Goal: Task Accomplishment & Management: Complete application form

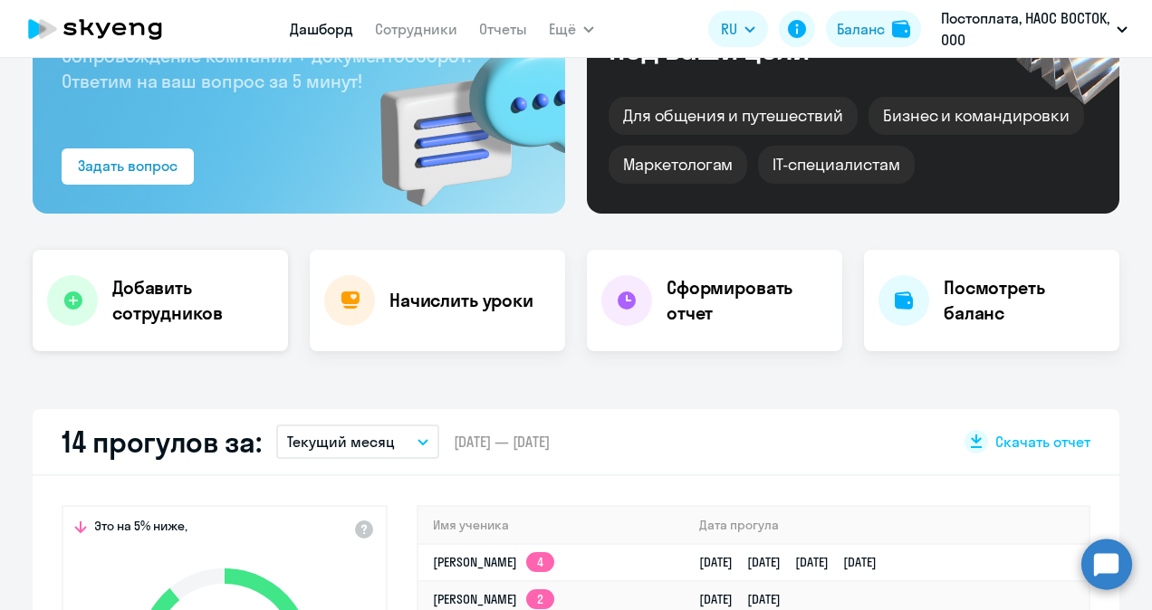
select select "30"
click at [171, 299] on h4 "Добавить сотрудников" at bounding box center [192, 300] width 161 height 51
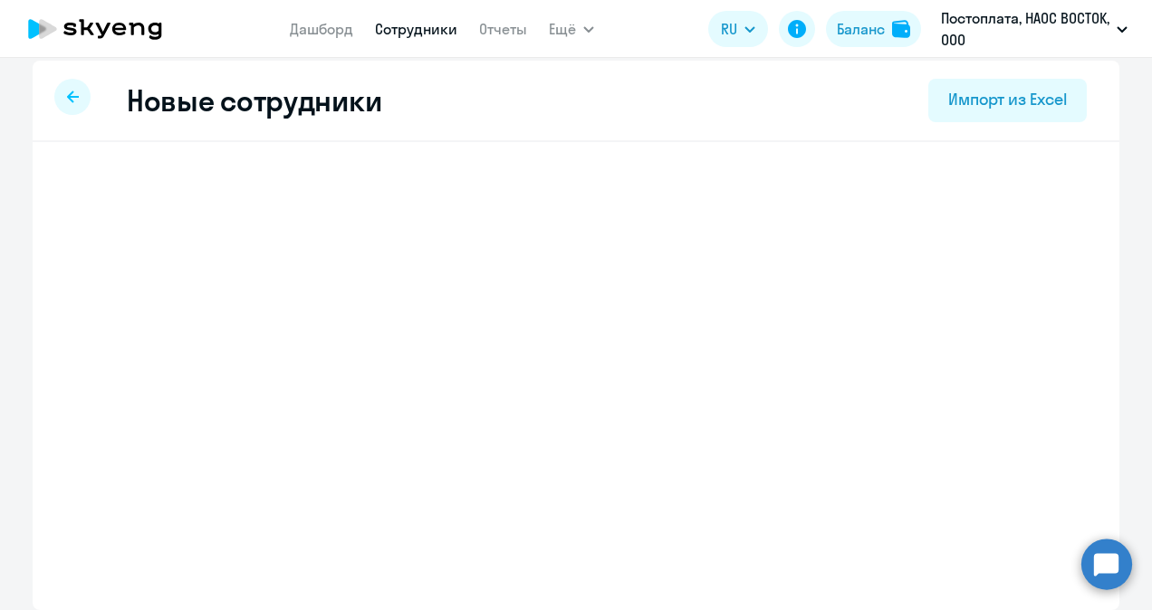
scroll to position [11, 0]
select select "english_adult_not_native_speaker"
select select "3"
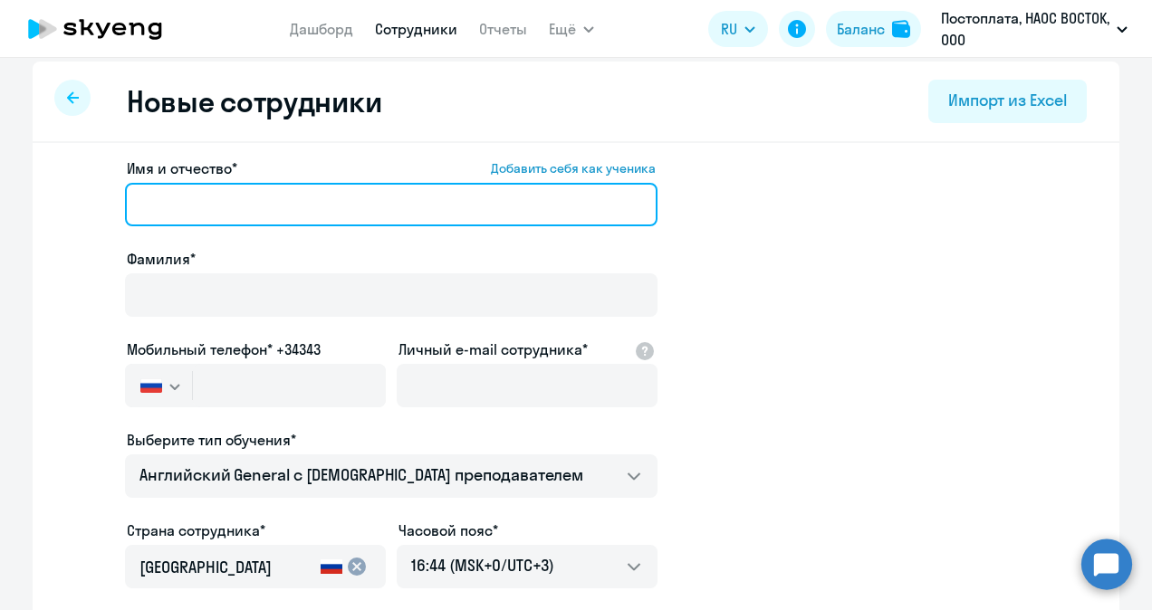
click at [224, 197] on input "Имя и отчество* Добавить себя как ученика" at bounding box center [391, 204] width 532 height 43
type input "П"
drag, startPoint x: 298, startPoint y: 201, endPoint x: 217, endPoint y: 210, distance: 81.1
click at [217, 210] on input "[PERSON_NAME]" at bounding box center [391, 204] width 532 height 43
type input "Валентина"
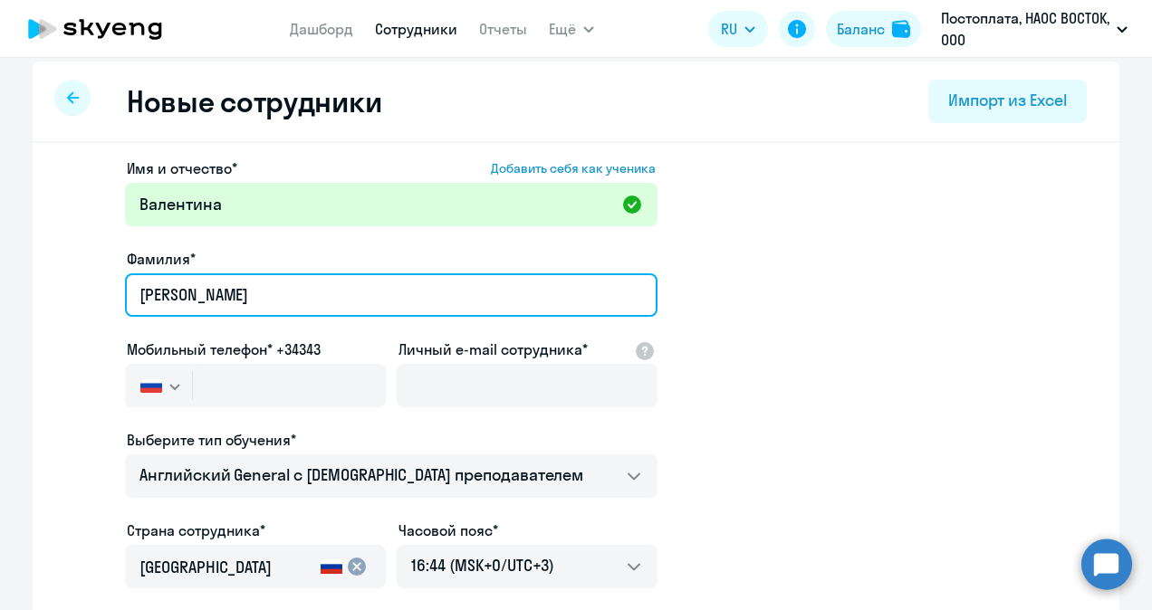
type input "[PERSON_NAME]"
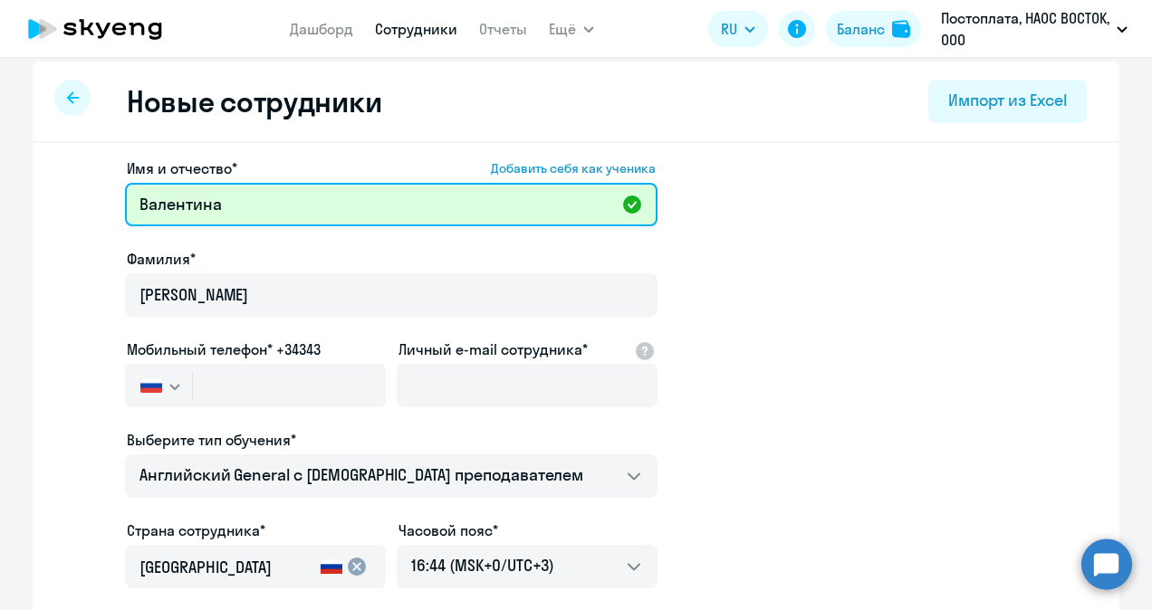
click at [267, 217] on input "Валентина" at bounding box center [391, 204] width 532 height 43
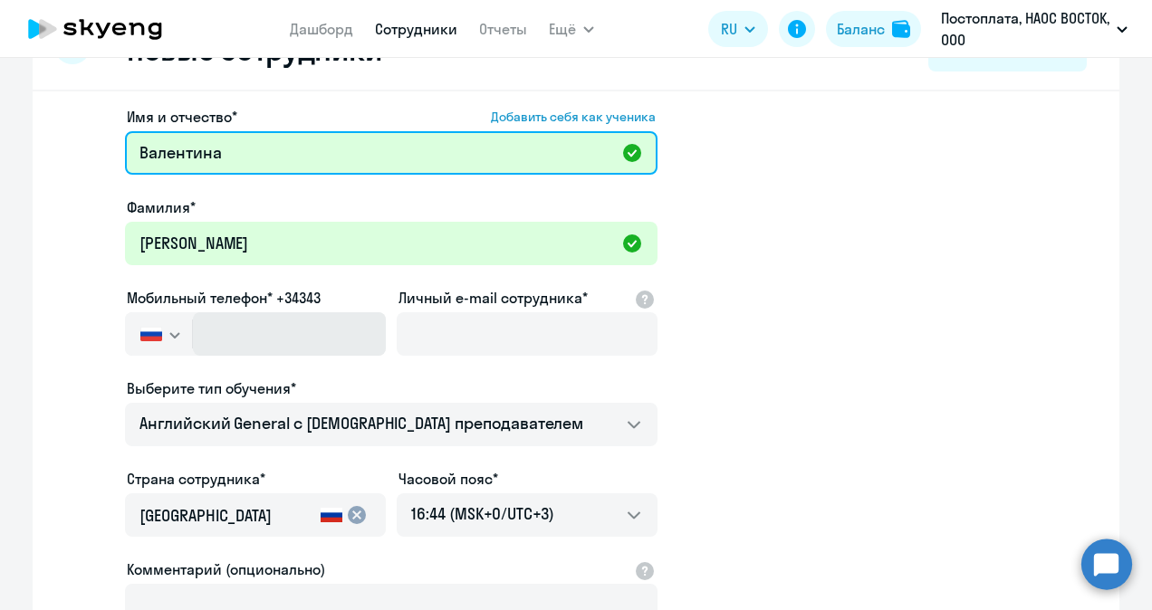
scroll to position [101, 0]
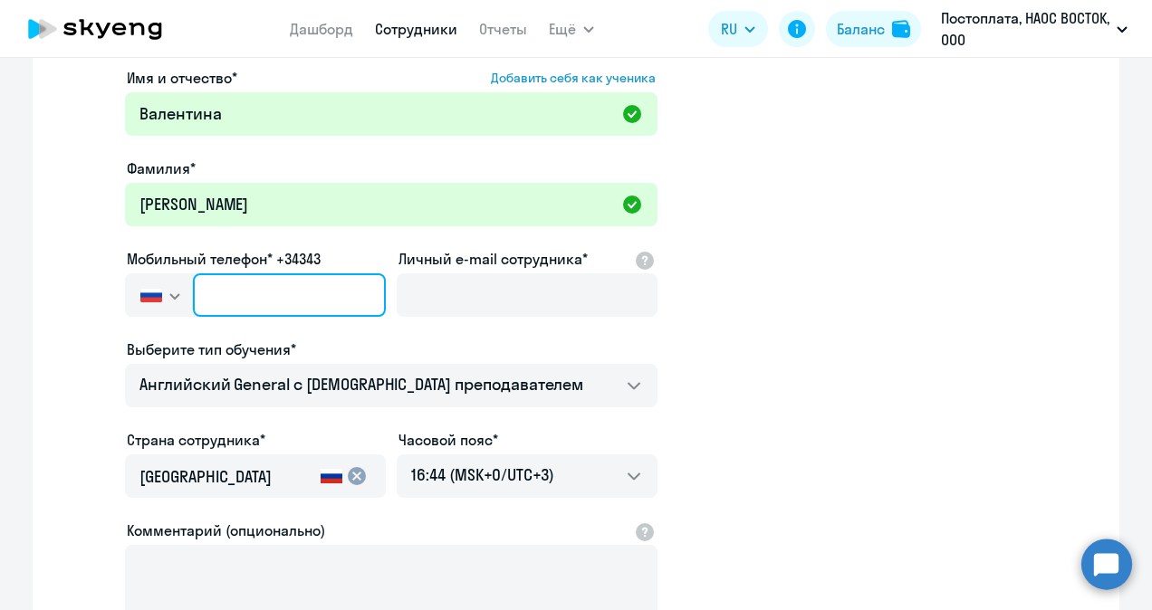
click at [314, 308] on input "text" at bounding box center [289, 294] width 193 height 43
paste input "[PHONE_NUMBER]"
type input "[PHONE_NUMBER]"
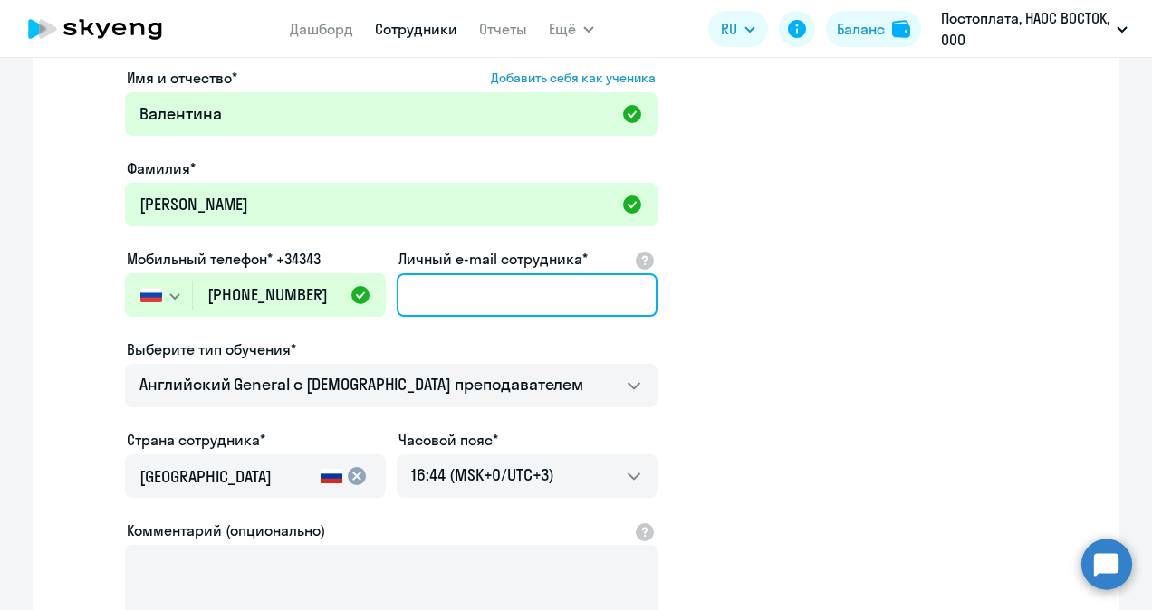
click at [438, 284] on input "Личный e-mail сотрудника*" at bounding box center [527, 294] width 261 height 43
paste input "[PERSON_NAME][EMAIL_ADDRESS][DOMAIN_NAME]"
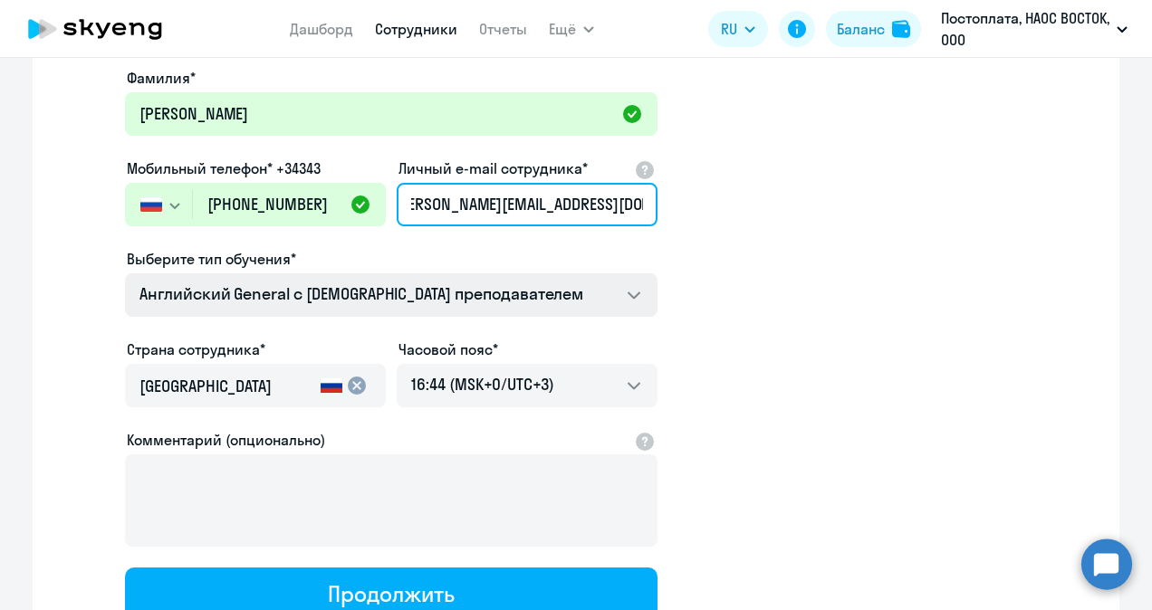
type input "[PERSON_NAME][EMAIL_ADDRESS][DOMAIN_NAME]"
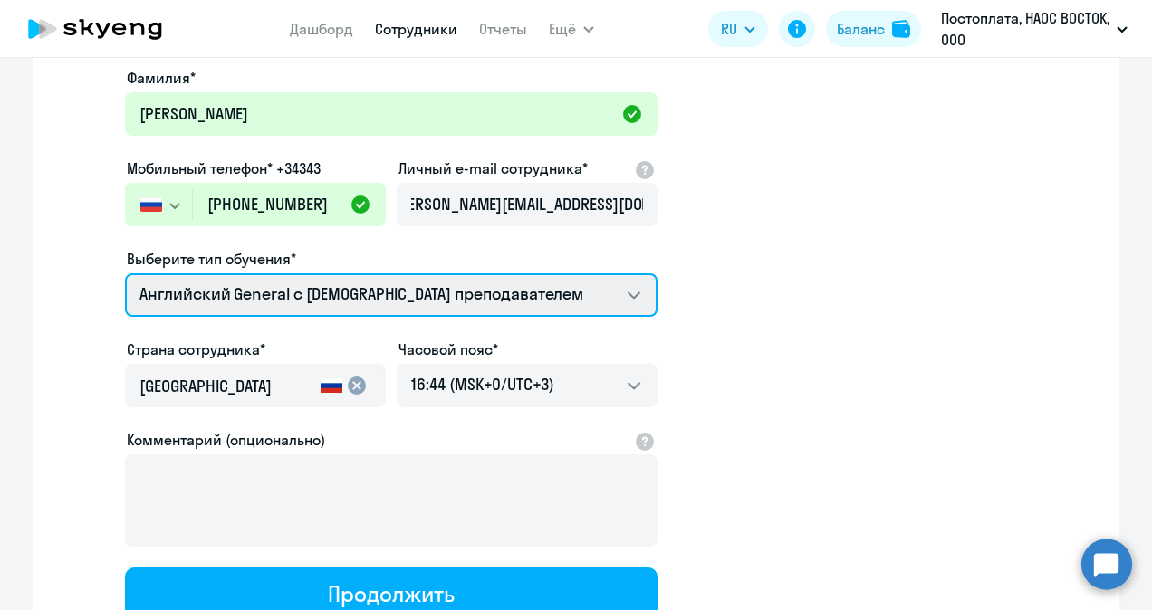
scroll to position [0, 0]
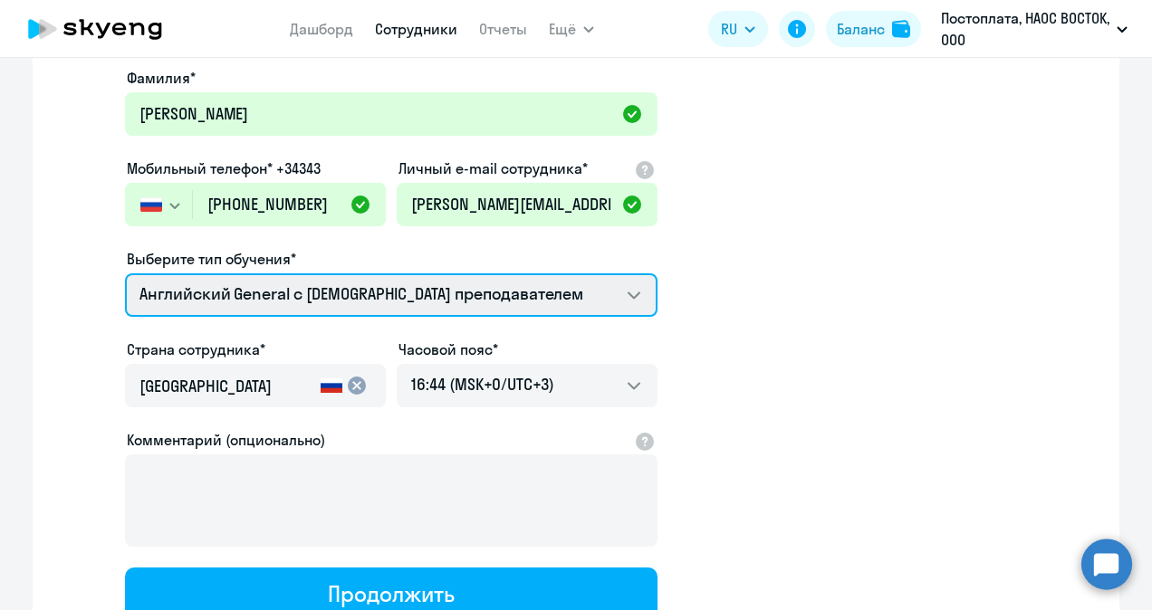
click at [632, 290] on select "Премиум уроки по французскому языку для взрослых Английский General с [DEMOGRAP…" at bounding box center [391, 294] width 532 height 43
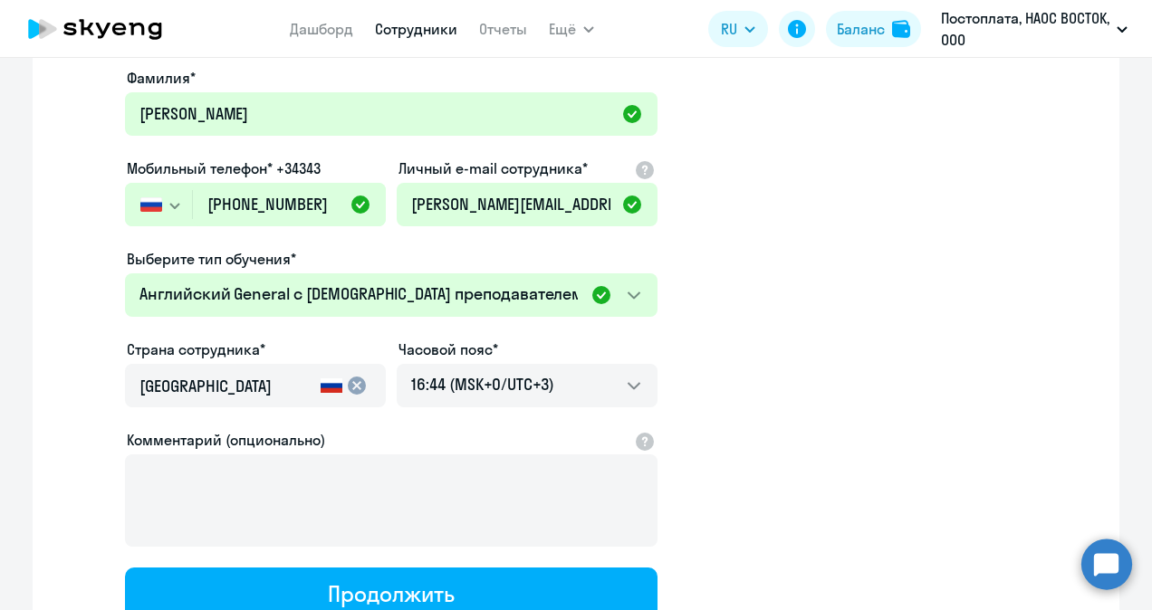
click at [772, 379] on app-new-student-form "Имя и отчество* Добавить себя как ученика [PERSON_NAME]* [PERSON_NAME] Мобильны…" at bounding box center [576, 299] width 1029 height 646
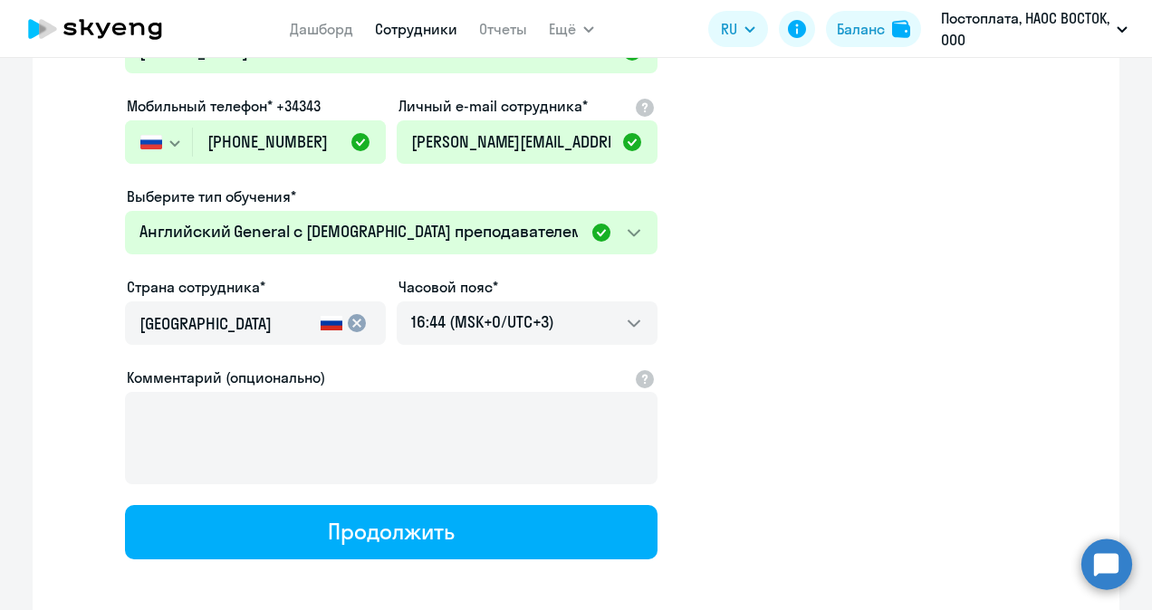
scroll to position [283, 0]
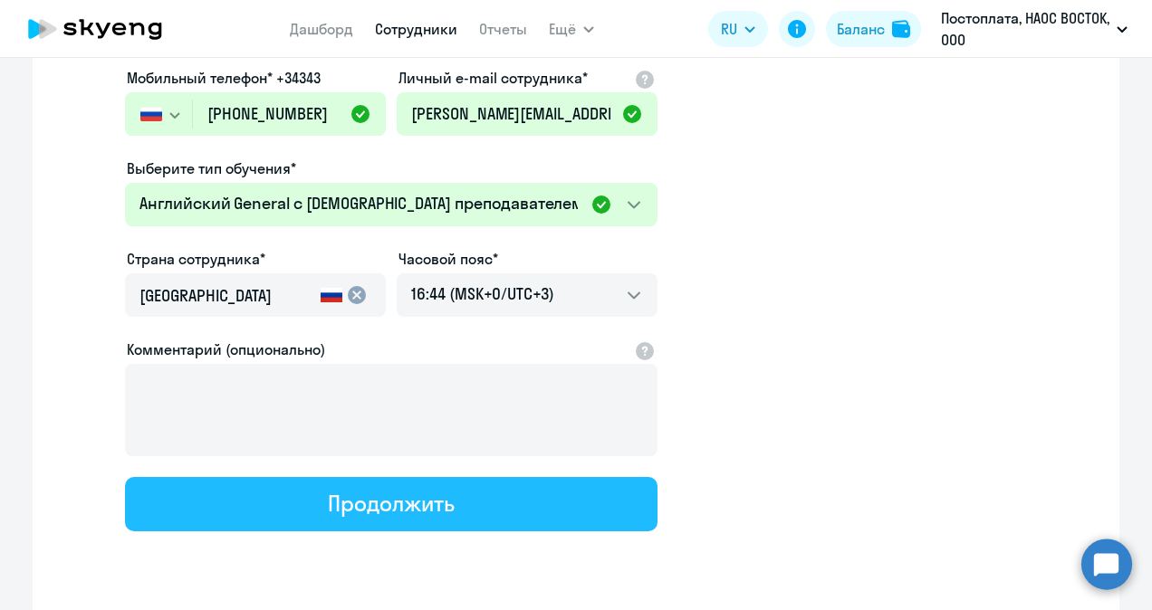
click at [445, 503] on div "Продолжить" at bounding box center [391, 503] width 126 height 29
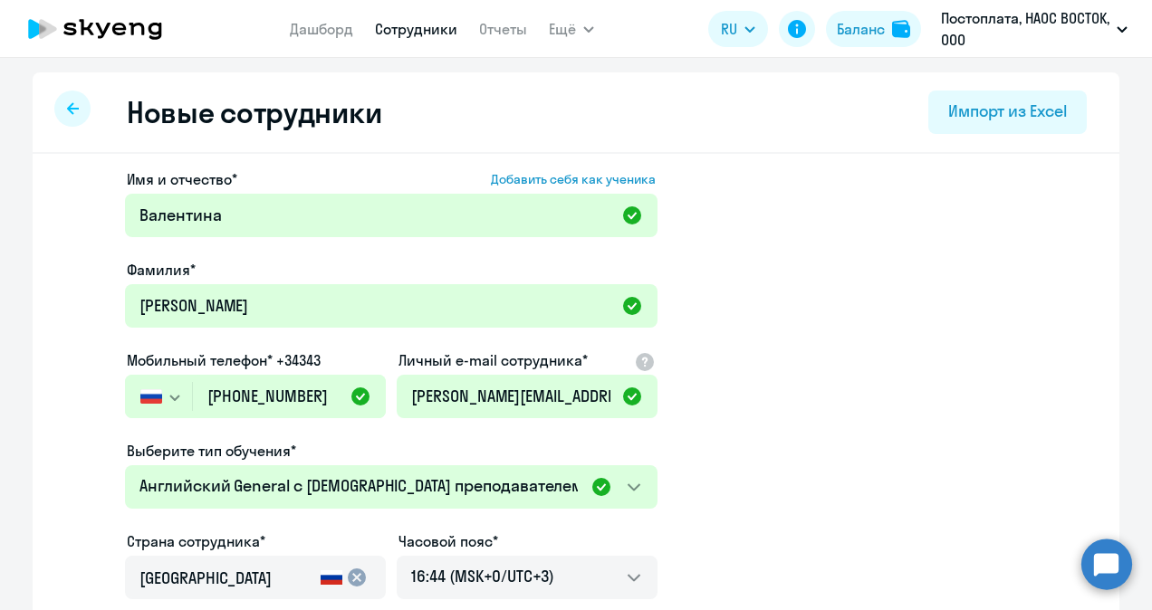
select select "english_adult_not_native_speaker"
select select "3"
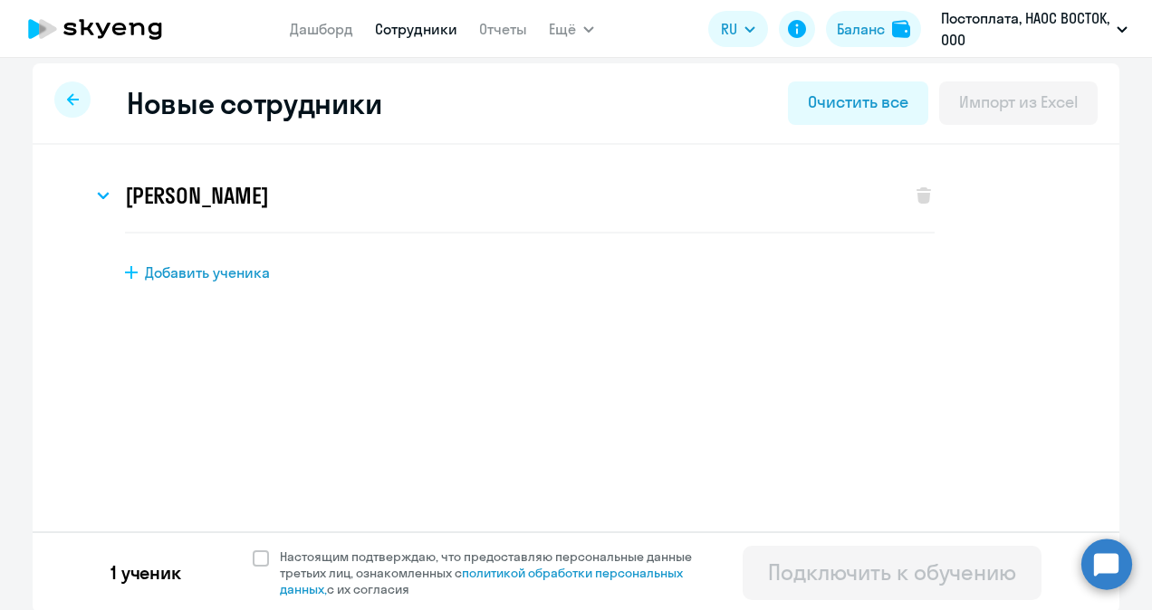
scroll to position [11, 0]
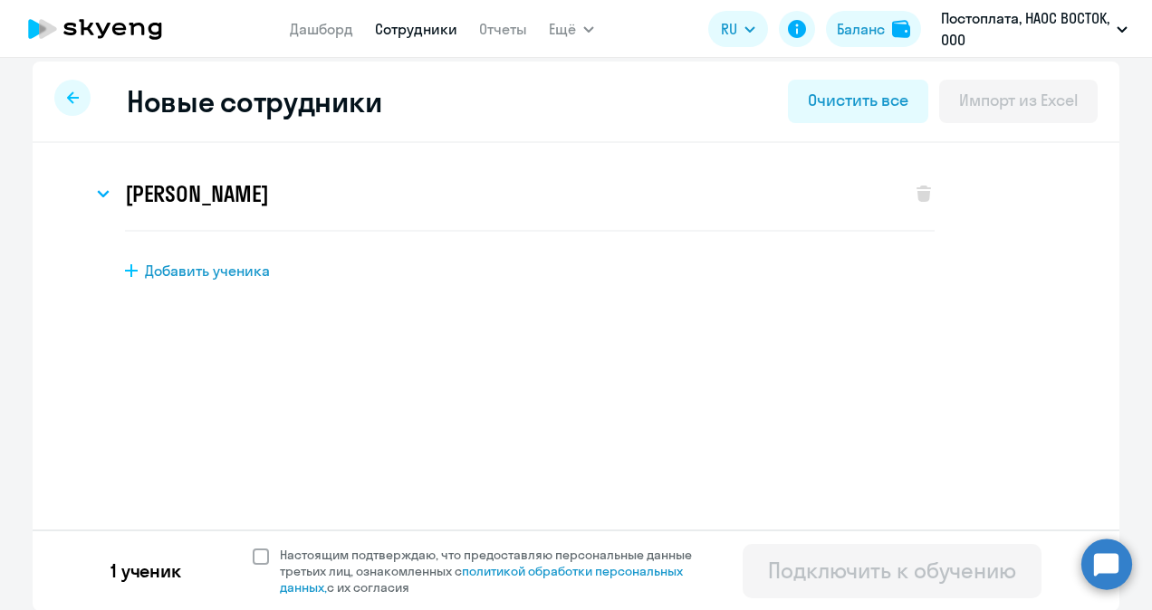
click at [259, 558] on span at bounding box center [261, 557] width 16 height 16
click at [253, 547] on input "Настоящим подтверждаю, что предоставляю персональные данные третьих лиц, ознако…" at bounding box center [252, 546] width 1 height 1
checkbox input "true"
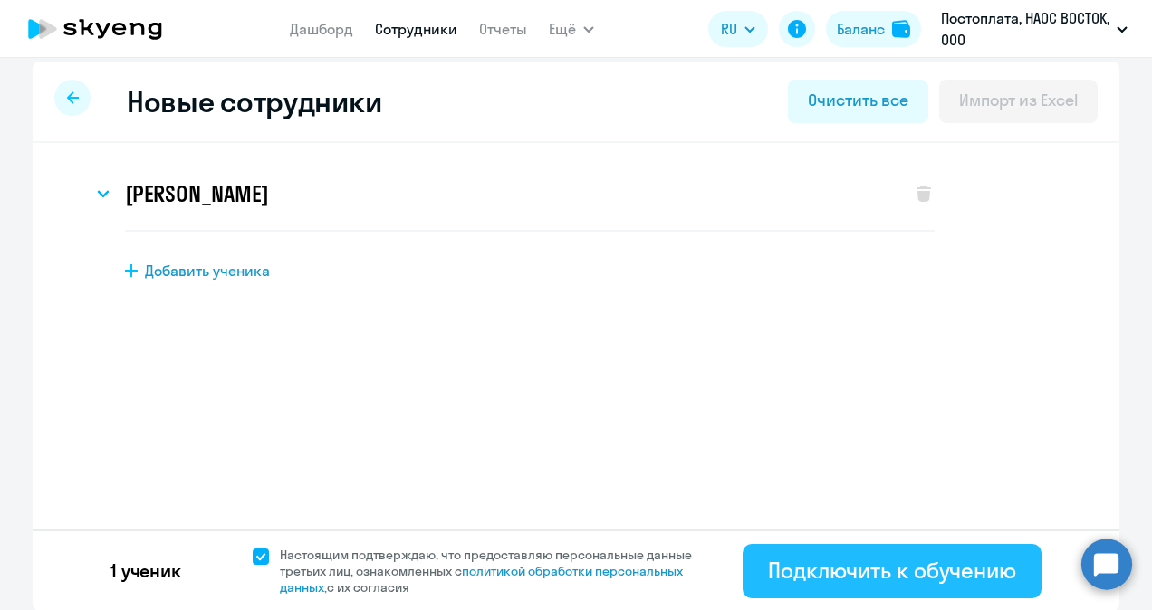
click at [895, 575] on div "Подключить к обучению" at bounding box center [892, 570] width 248 height 29
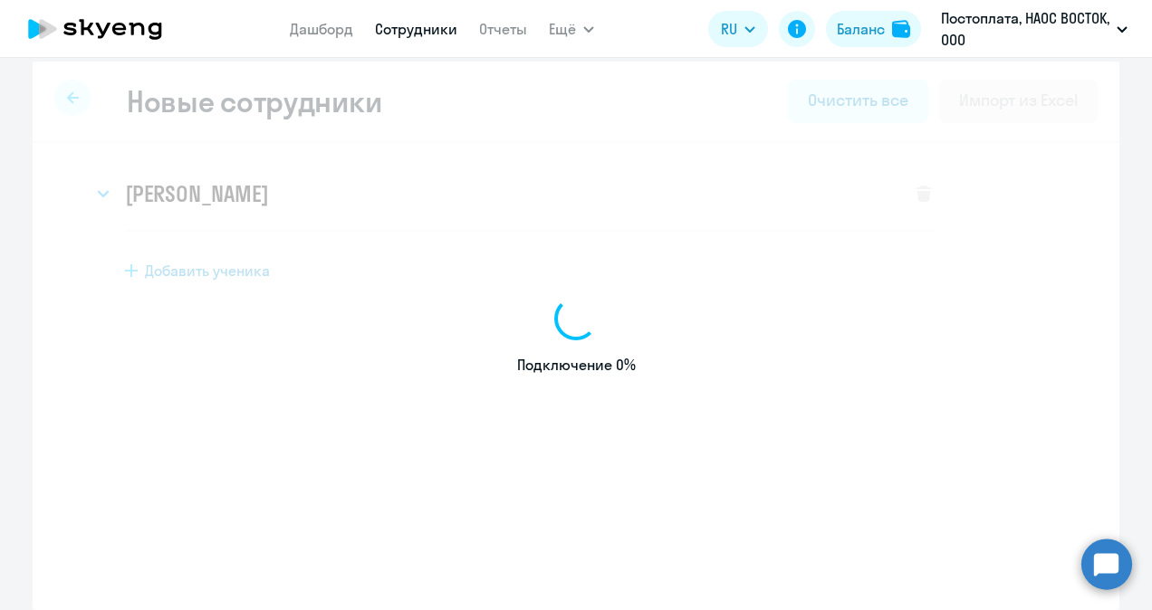
select select "english_adult_not_native_speaker"
select select "3"
